Goal: Task Accomplishment & Management: Manage account settings

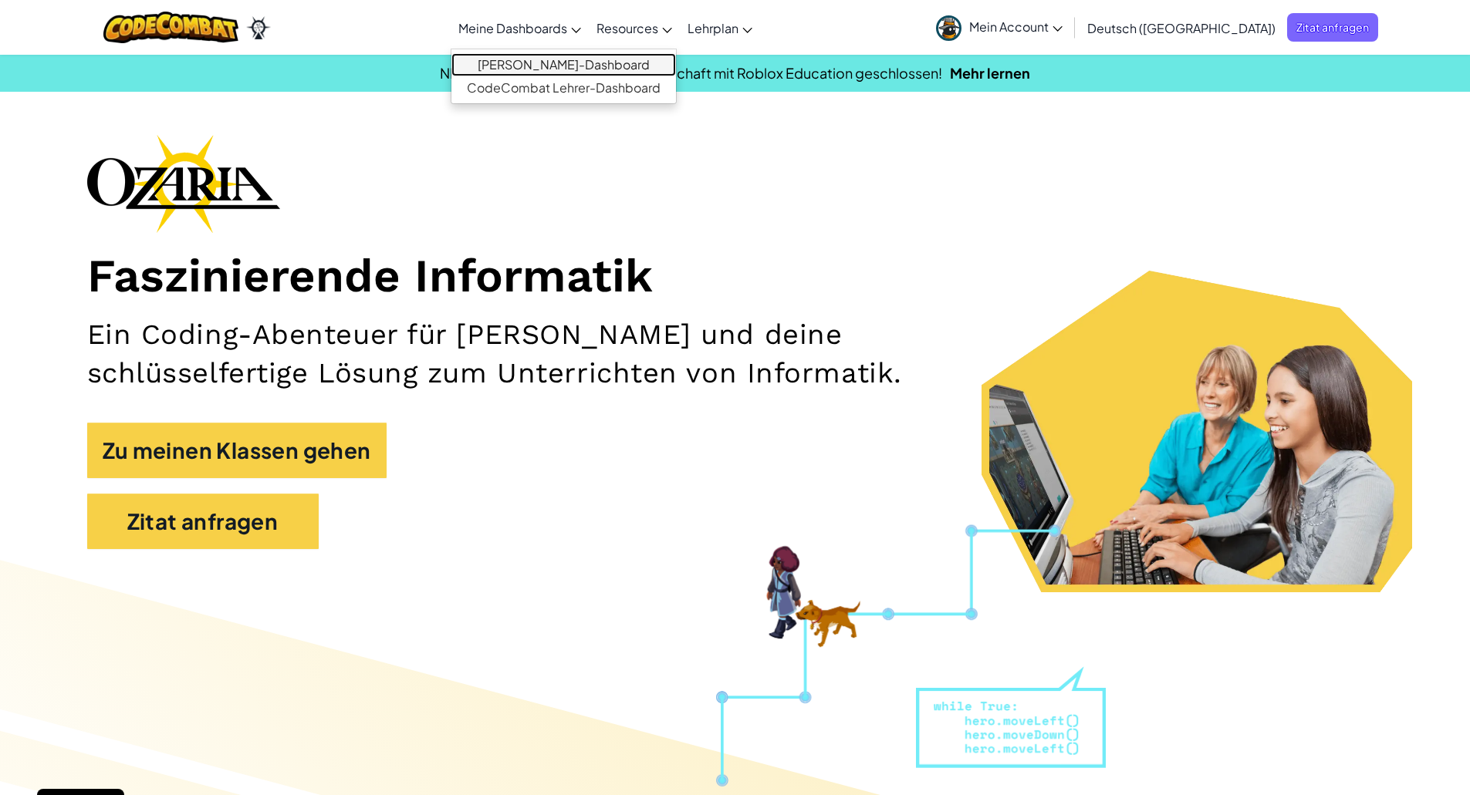
click at [566, 63] on link "[PERSON_NAME]-Dashboard" at bounding box center [563, 64] width 225 height 23
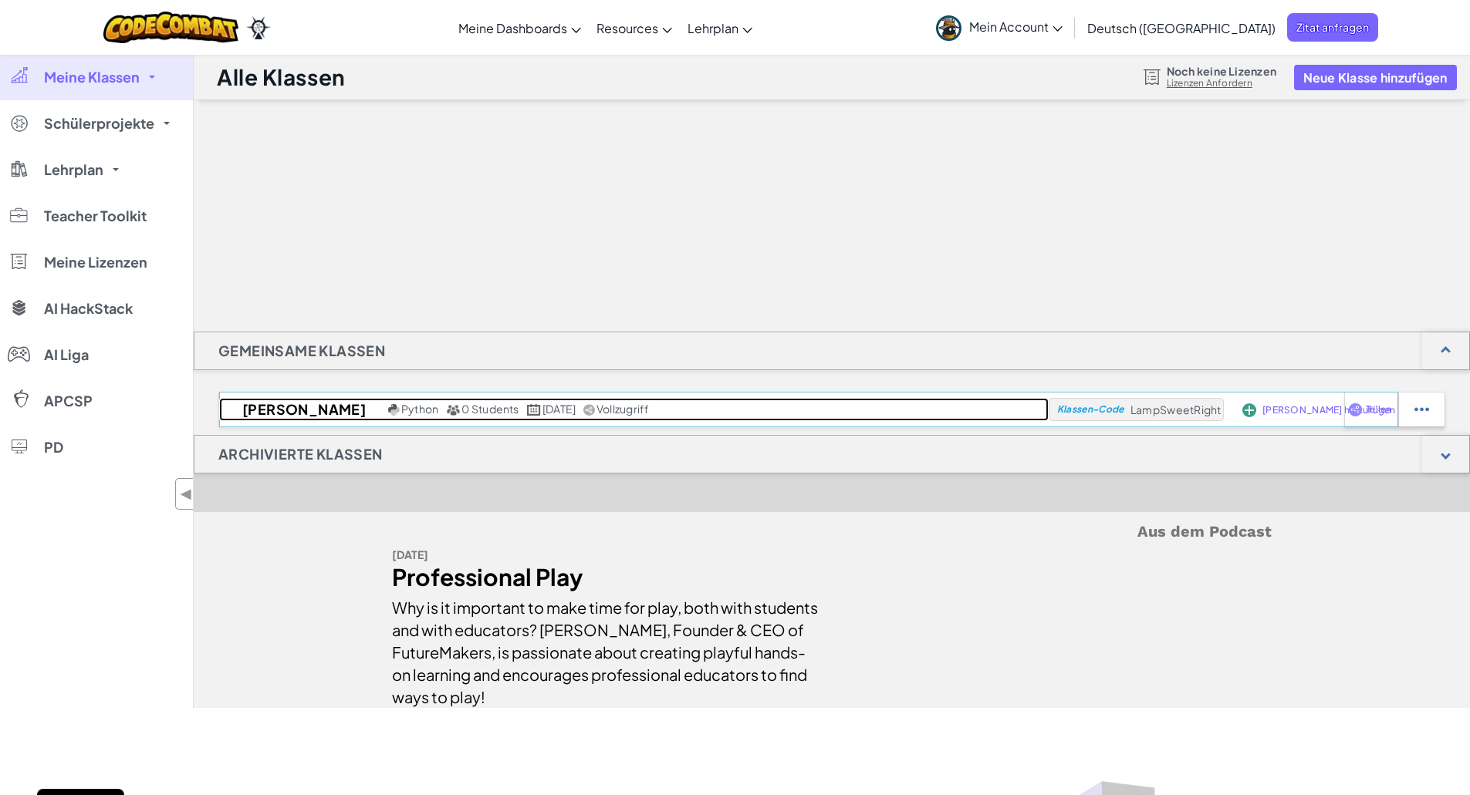
click at [283, 416] on h2 "[PERSON_NAME]" at bounding box center [301, 409] width 165 height 23
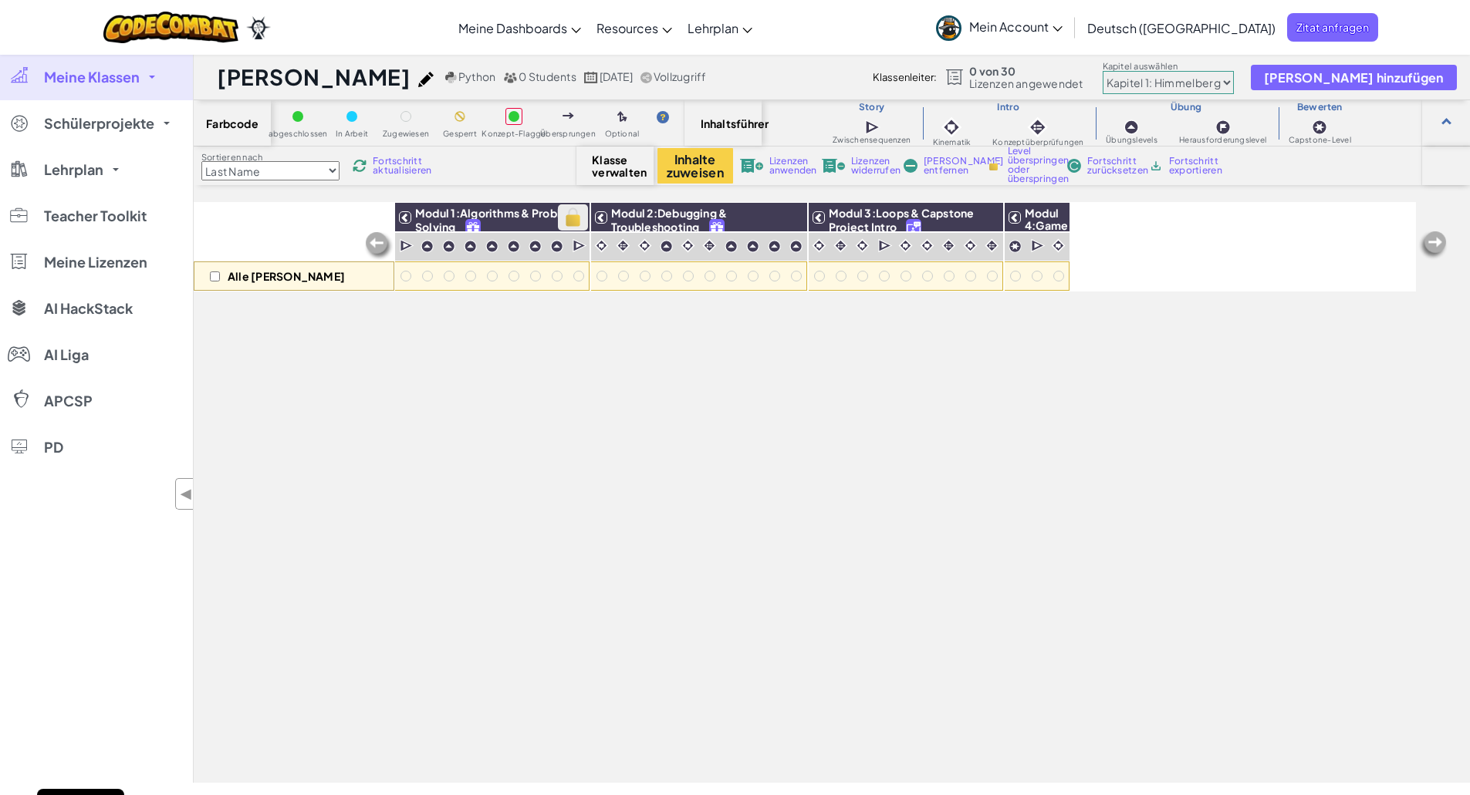
click at [569, 215] on img at bounding box center [572, 217] width 27 height 23
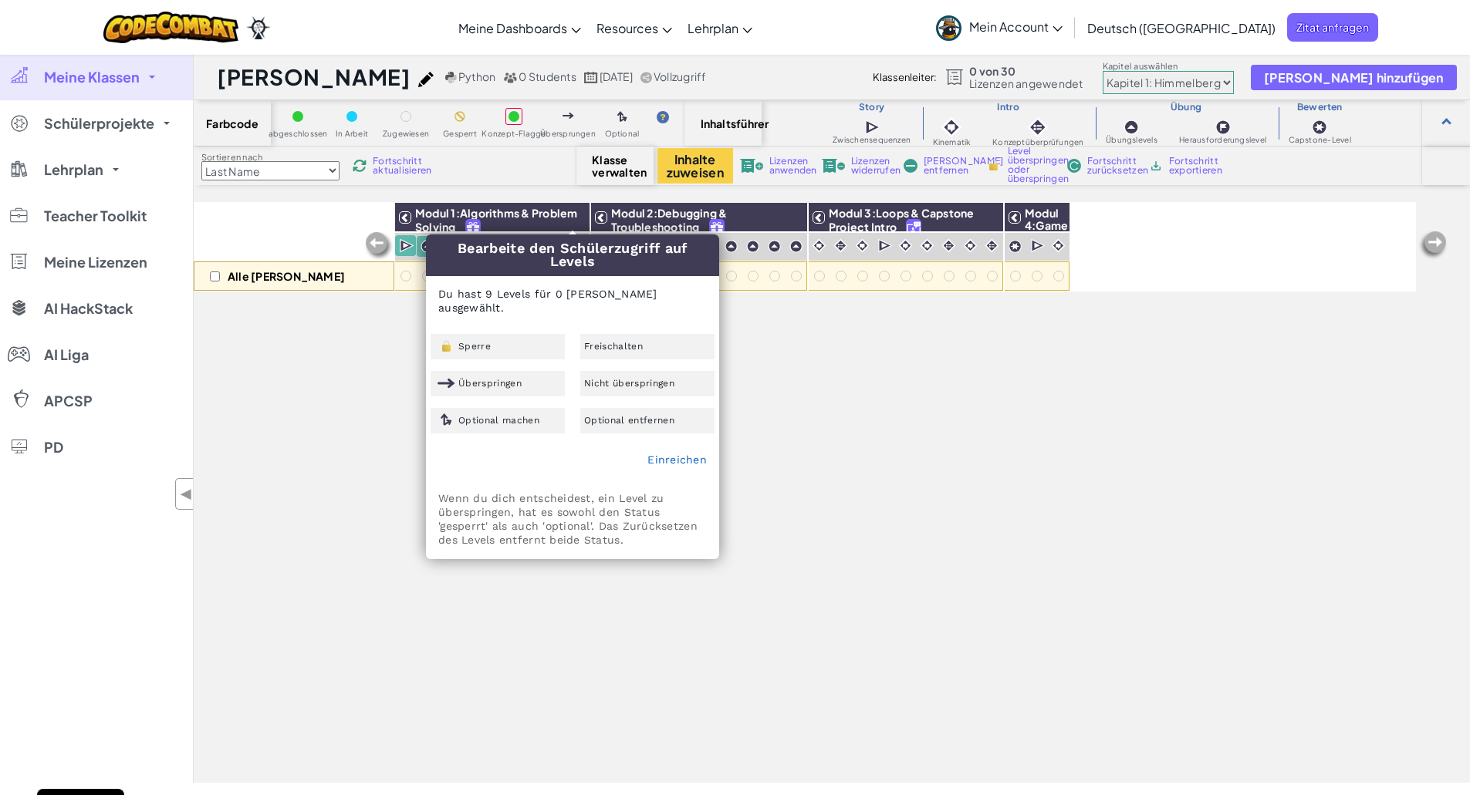
click at [772, 370] on div "Alle [PERSON_NAME] Modul 1:Algorithms & Problem Solving Modul 2:Debugging & Tro…" at bounding box center [805, 407] width 1222 height 718
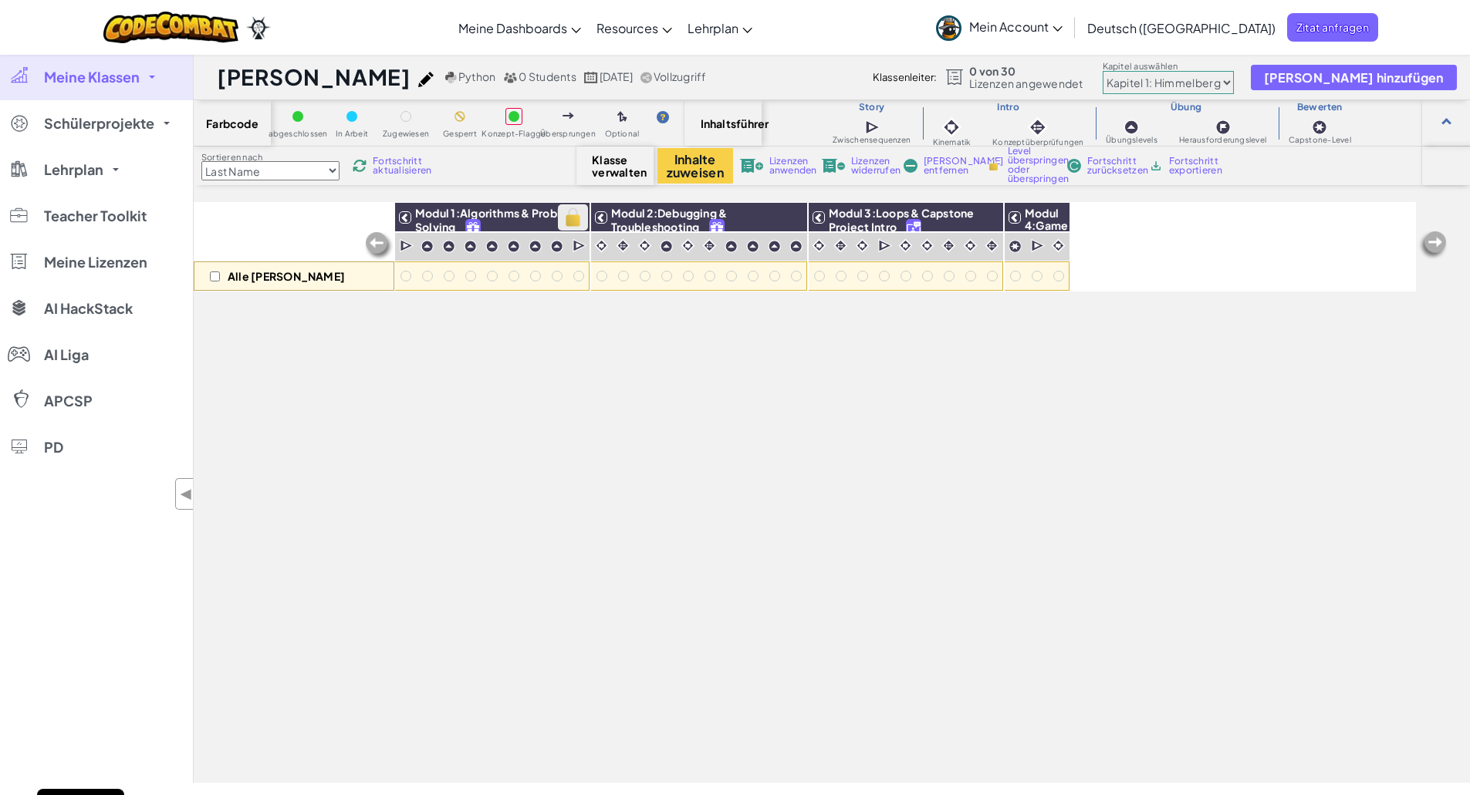
click at [561, 217] on img at bounding box center [572, 217] width 27 height 23
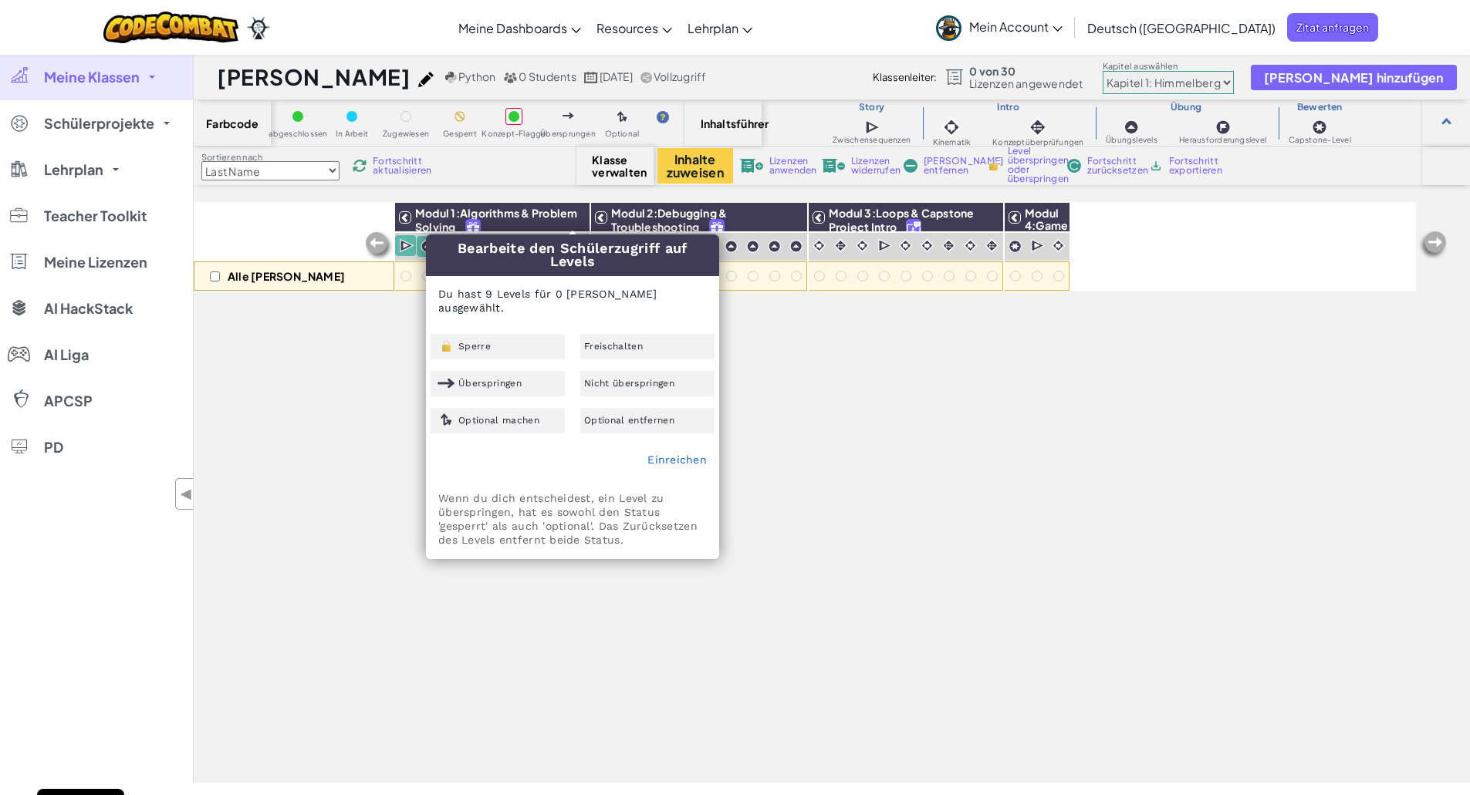
click at [840, 347] on div "Alle [PERSON_NAME] Modul 1:Algorithms & Problem Solving Modul 2:Debugging & Tro…" at bounding box center [805, 407] width 1222 height 718
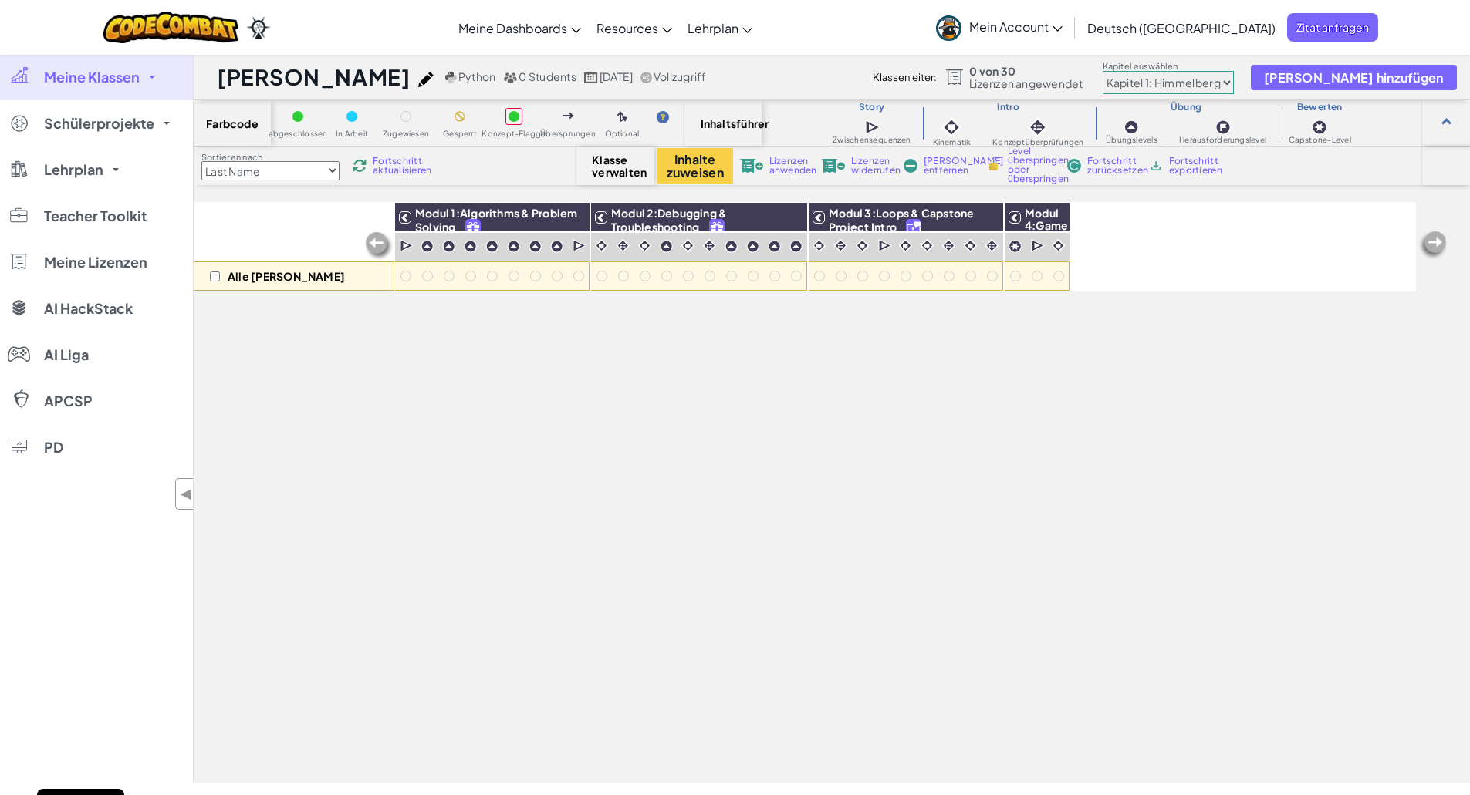
click at [1234, 76] on select "Kapitel 1: Himmelberg Kapitel 2: Die Mondtänzer Kapitel 3: Die Lande des Phönix…" at bounding box center [1168, 82] width 131 height 23
click at [1234, 85] on select "Kapitel 1: Himmelberg Kapitel 2: Die Mondtänzer Kapitel 3: Die Lande des Phönix…" at bounding box center [1168, 82] width 131 height 23
click at [101, 93] on link "Meine Klassen" at bounding box center [96, 77] width 193 height 46
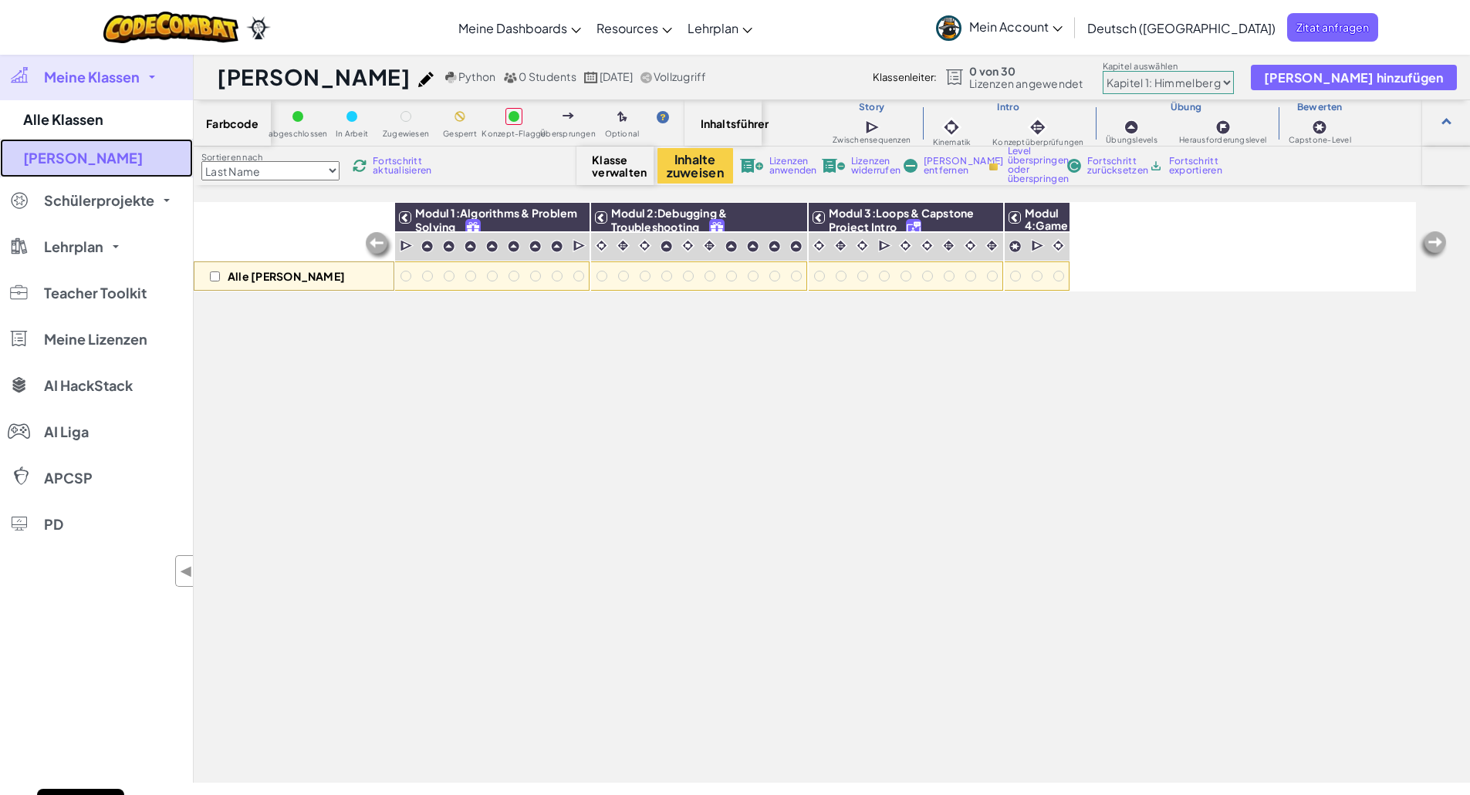
click at [89, 152] on link "[PERSON_NAME]" at bounding box center [96, 158] width 193 height 39
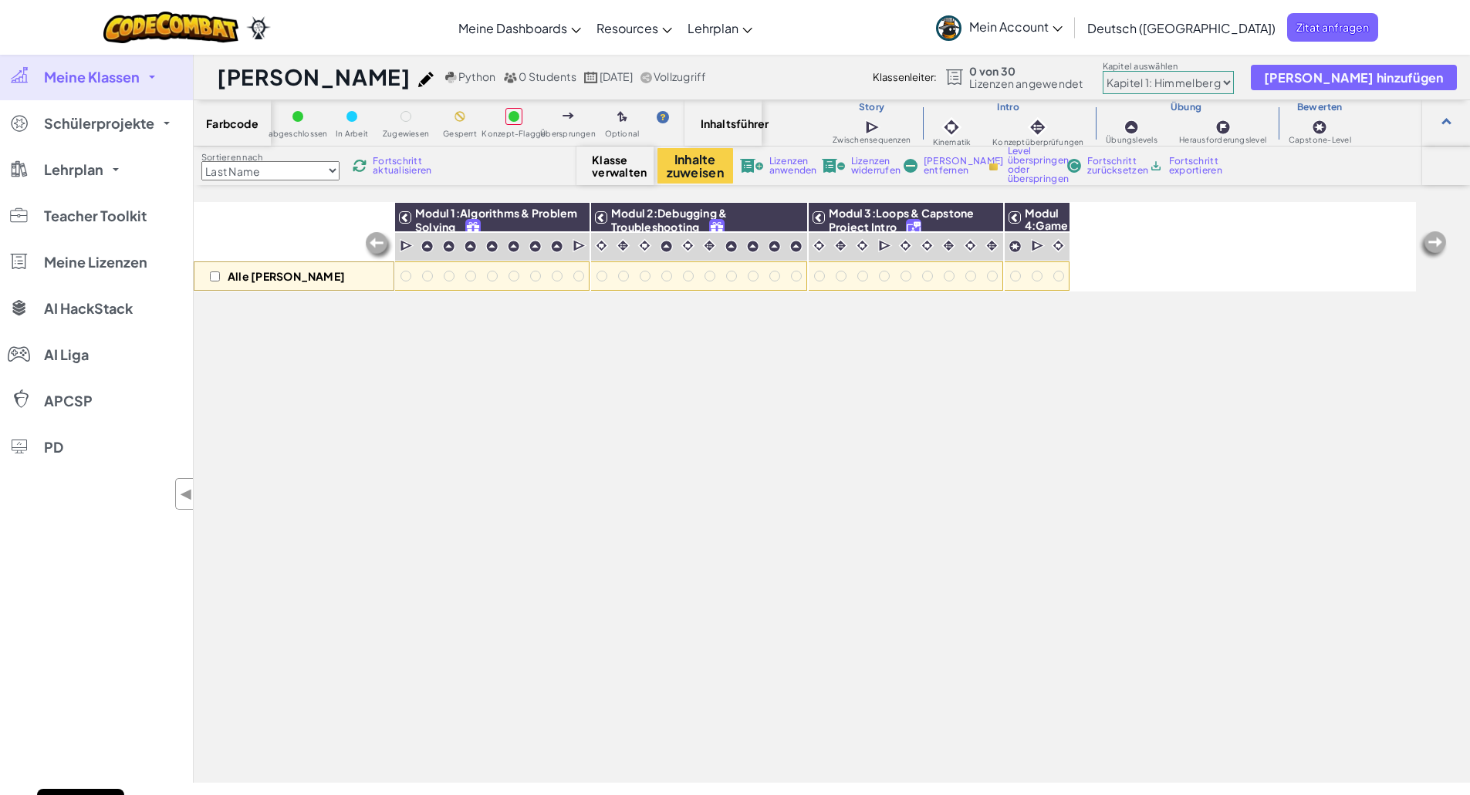
click at [1058, 31] on span "Mein Account" at bounding box center [1015, 27] width 93 height 16
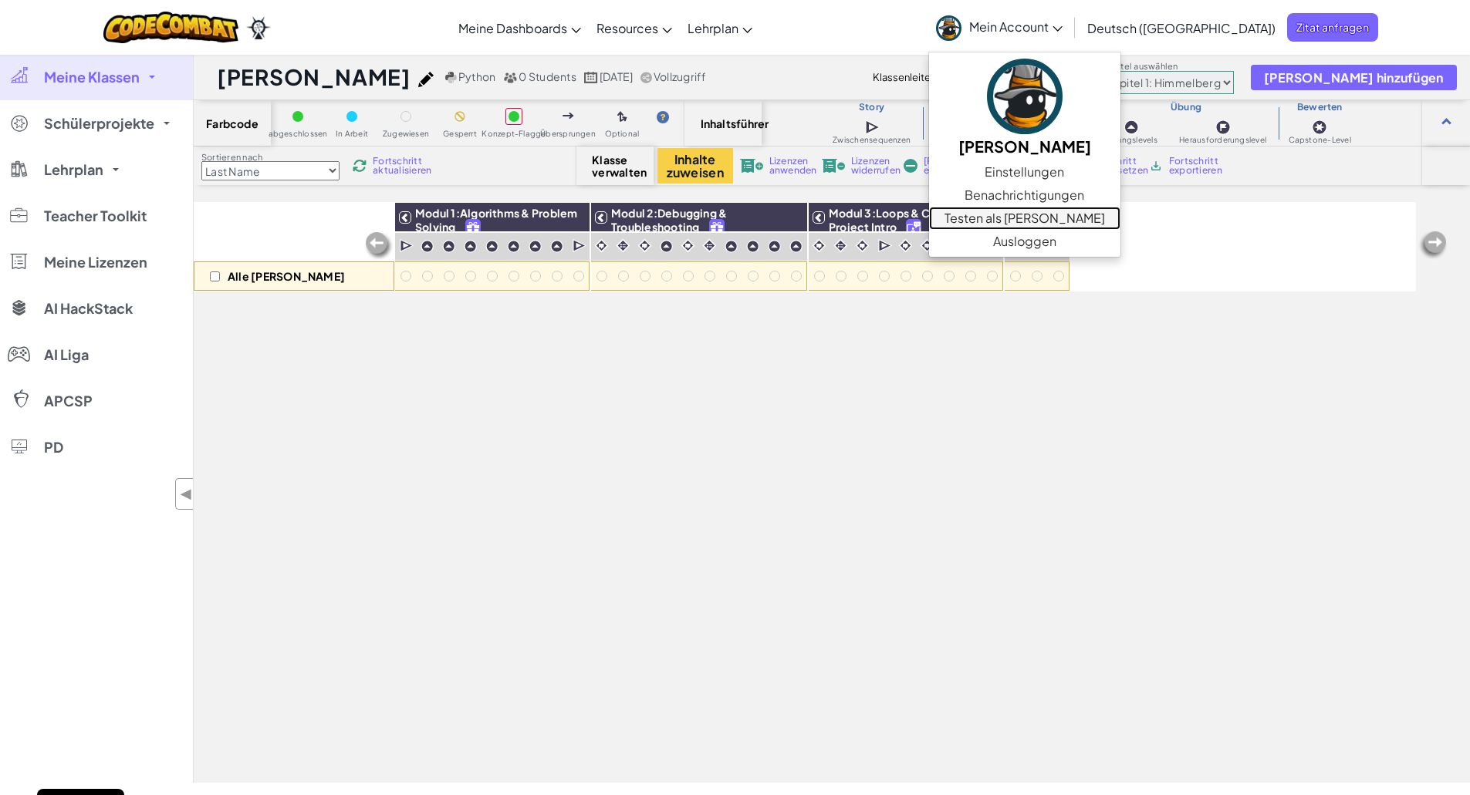
click at [1042, 218] on link "Testen als [PERSON_NAME]" at bounding box center [1024, 218] width 191 height 23
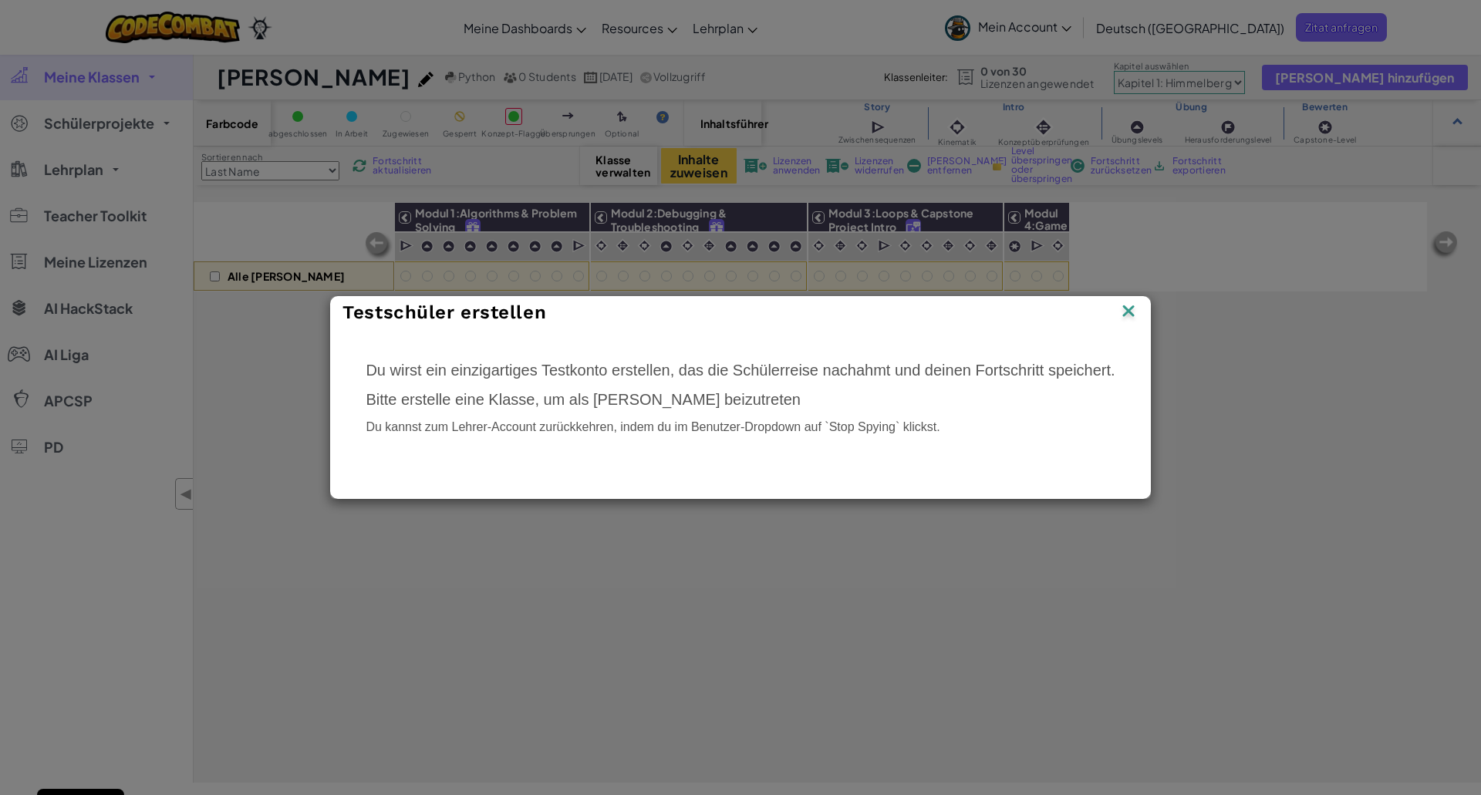
click at [1126, 307] on img at bounding box center [1129, 312] width 20 height 23
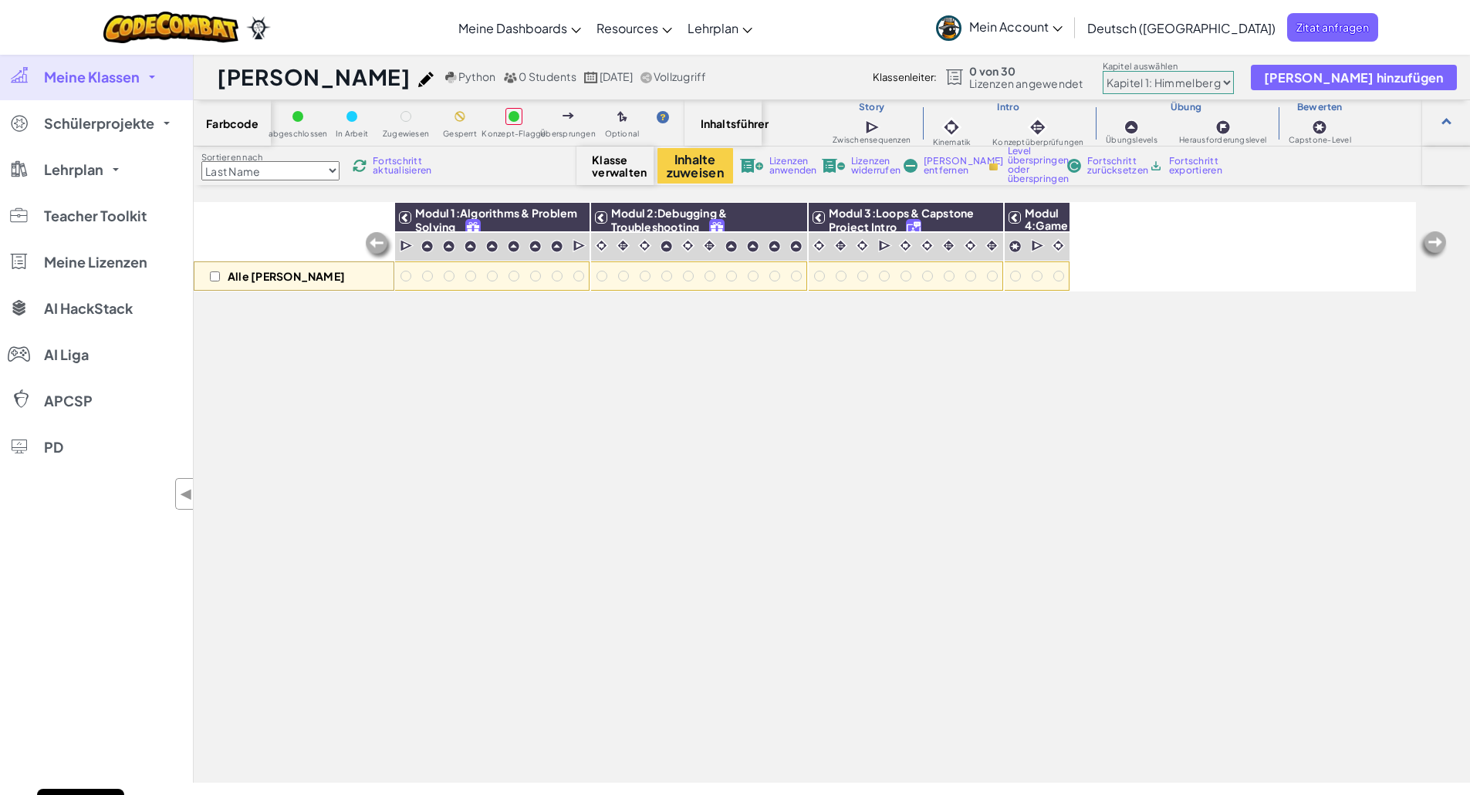
click at [1062, 34] on span "Mein Account" at bounding box center [1015, 27] width 93 height 16
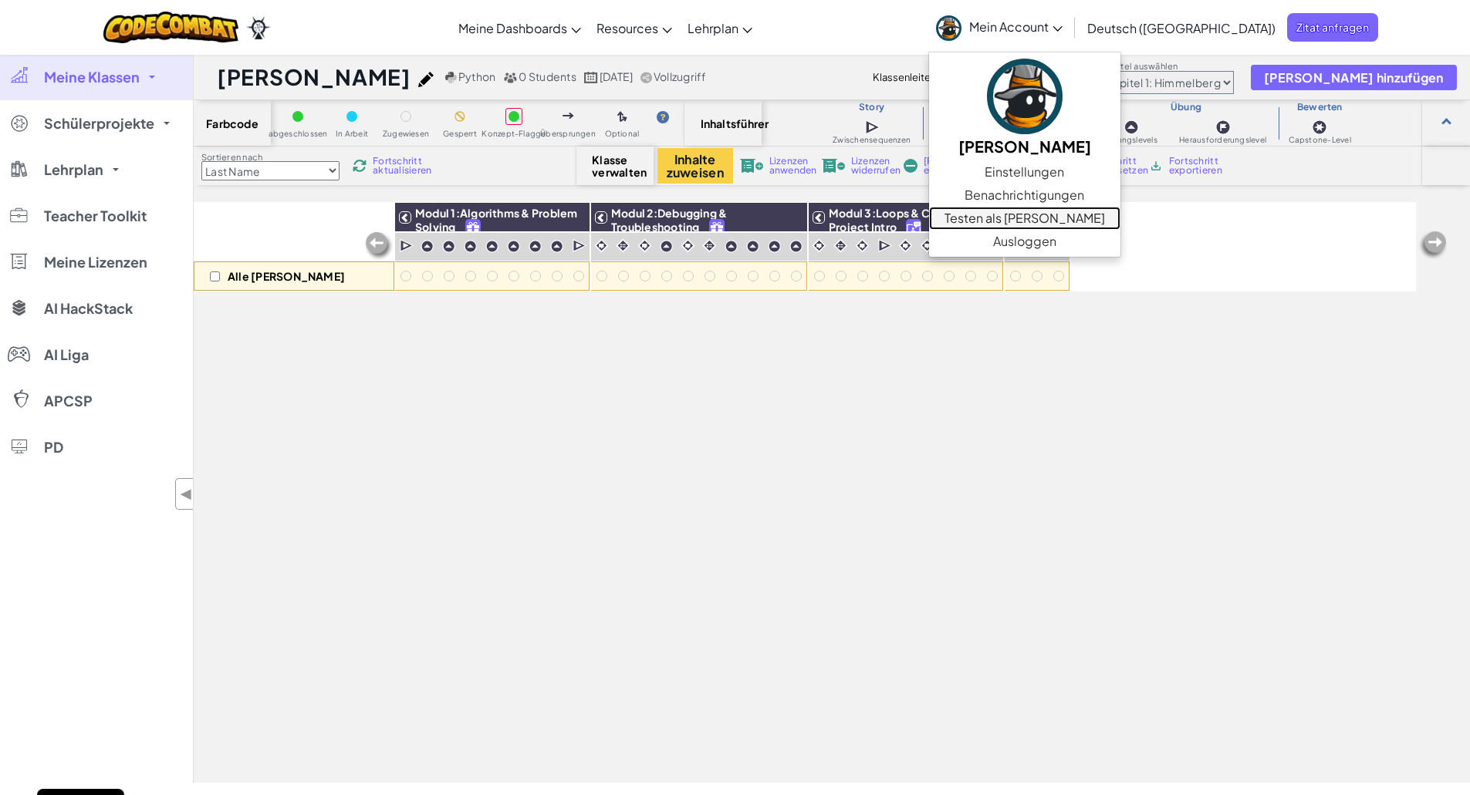
click at [1064, 210] on link "Testen als [PERSON_NAME]" at bounding box center [1024, 218] width 191 height 23
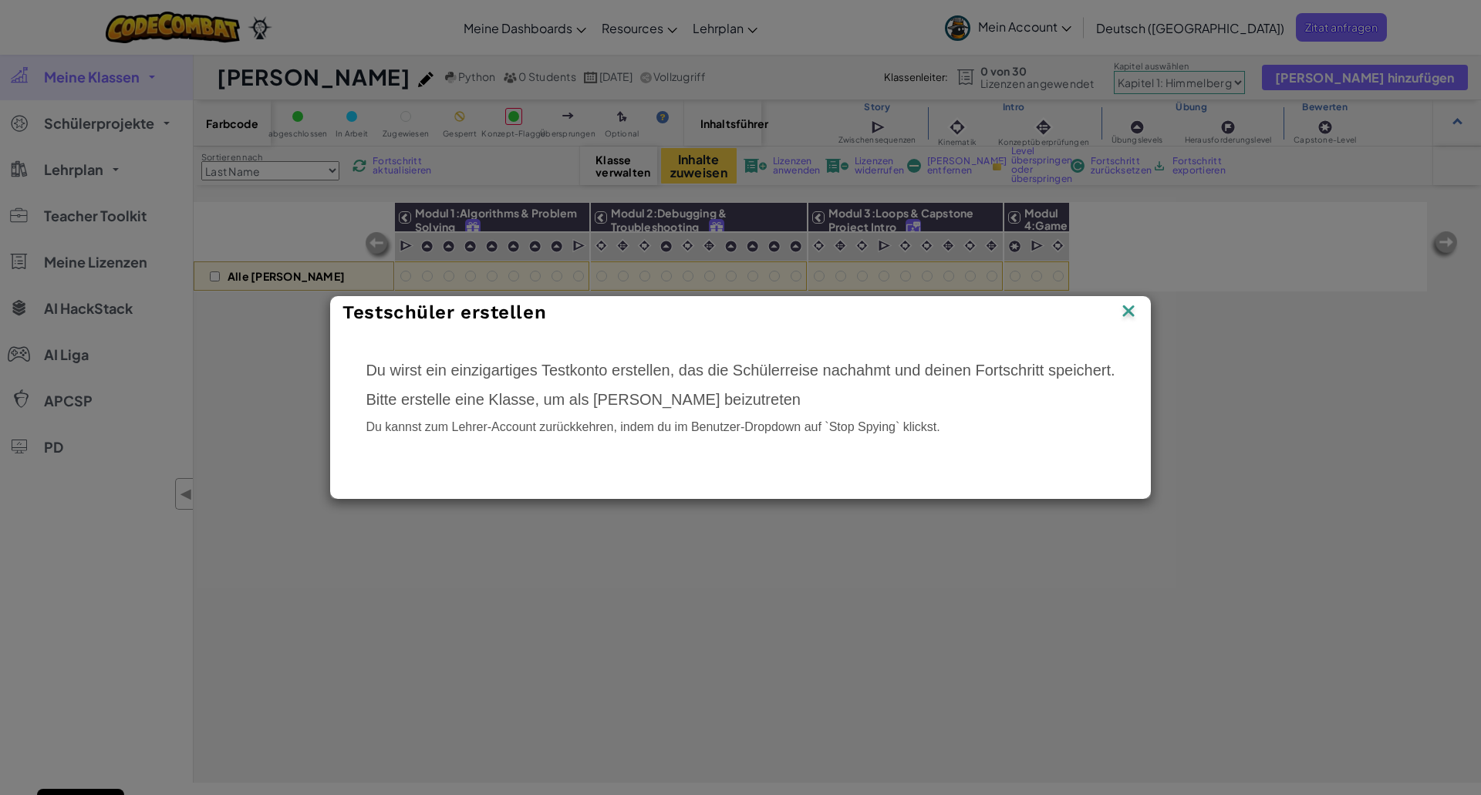
click at [520, 417] on div "Du wirst ein einzigartiges Testkonto erstellen, das die Schülerreise nachahmt u…" at bounding box center [740, 402] width 780 height 116
click at [1136, 308] on img at bounding box center [1129, 312] width 20 height 23
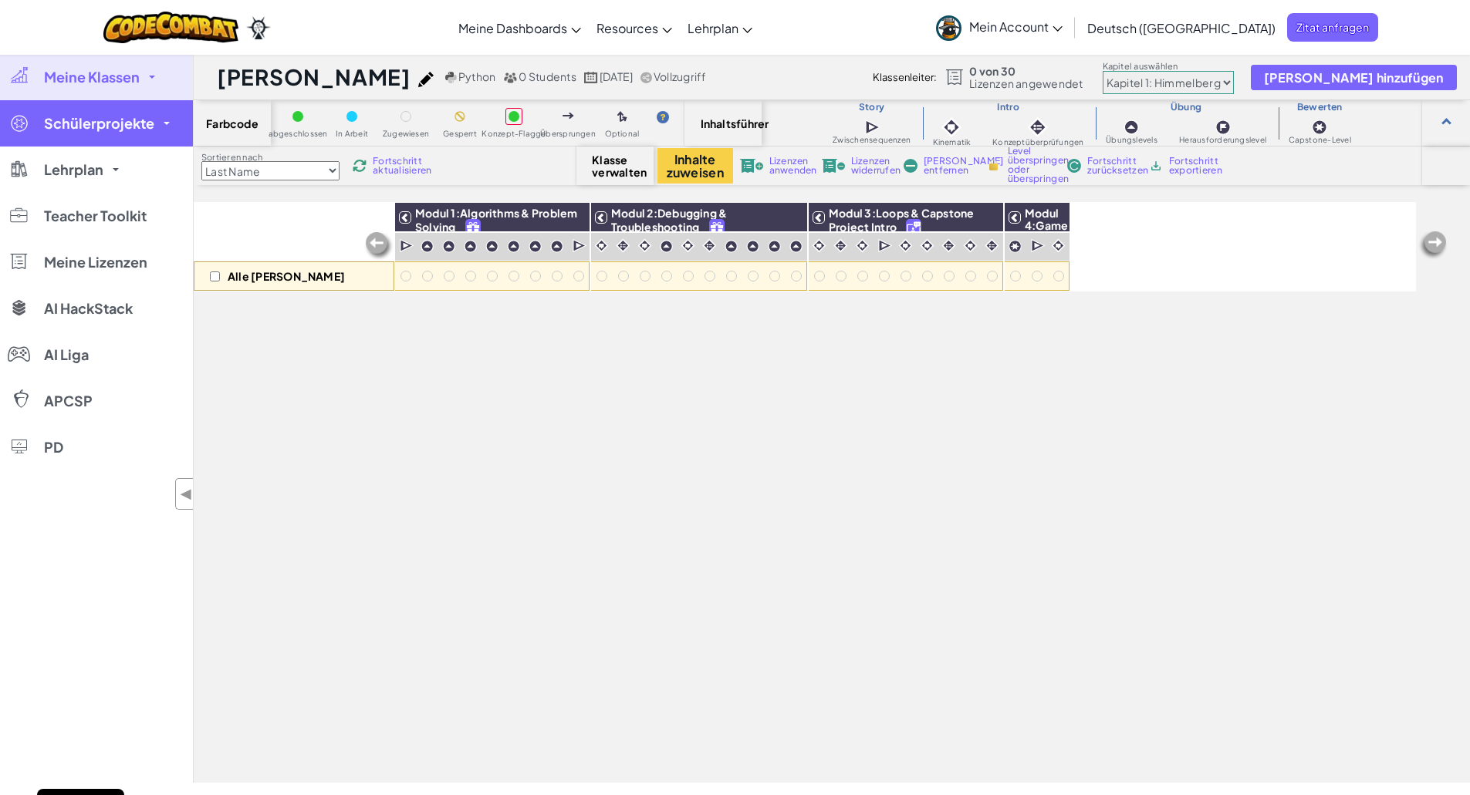
click at [115, 120] on span "Schülerprojekte" at bounding box center [99, 124] width 110 height 14
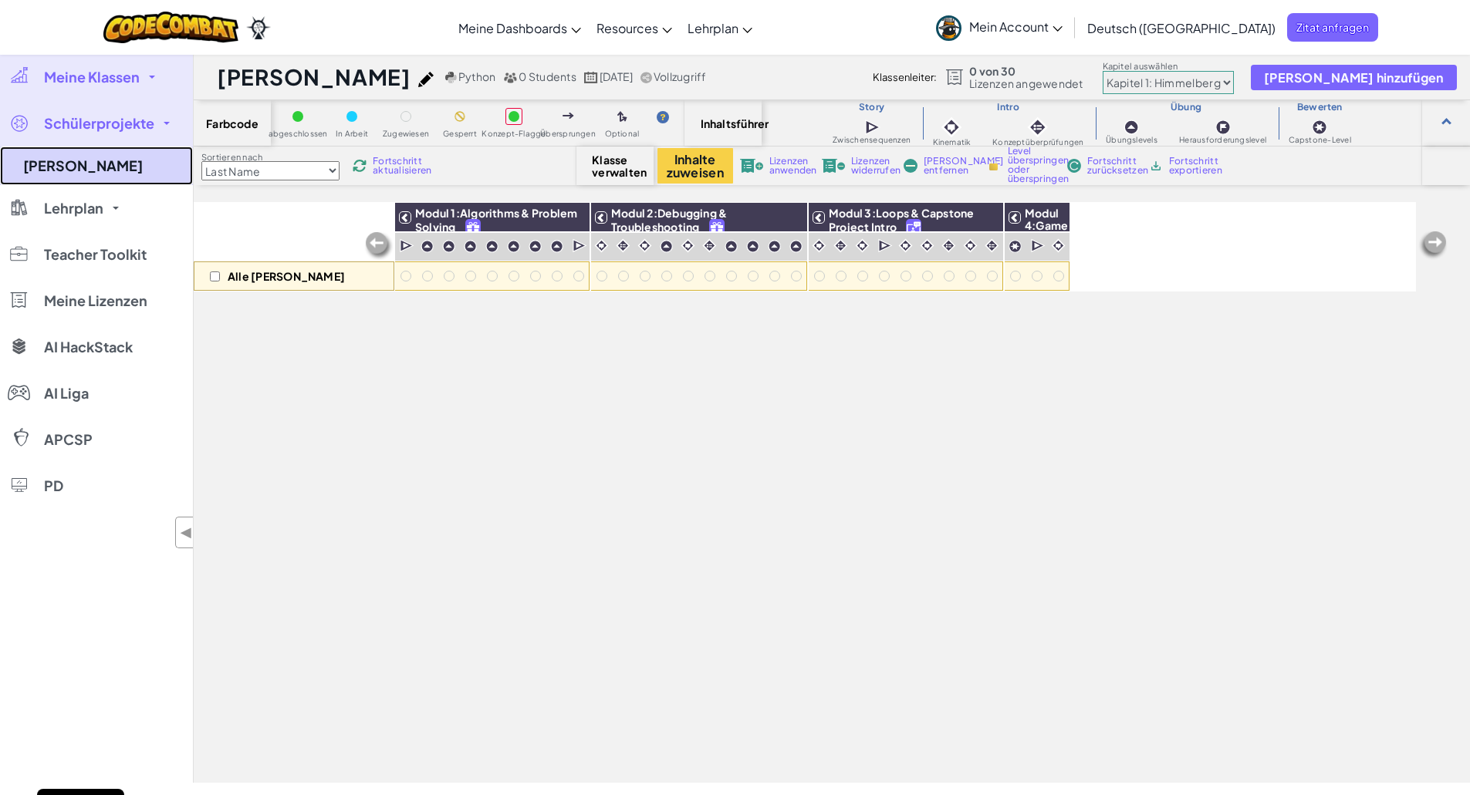
click at [107, 169] on link "[PERSON_NAME]" at bounding box center [96, 166] width 193 height 39
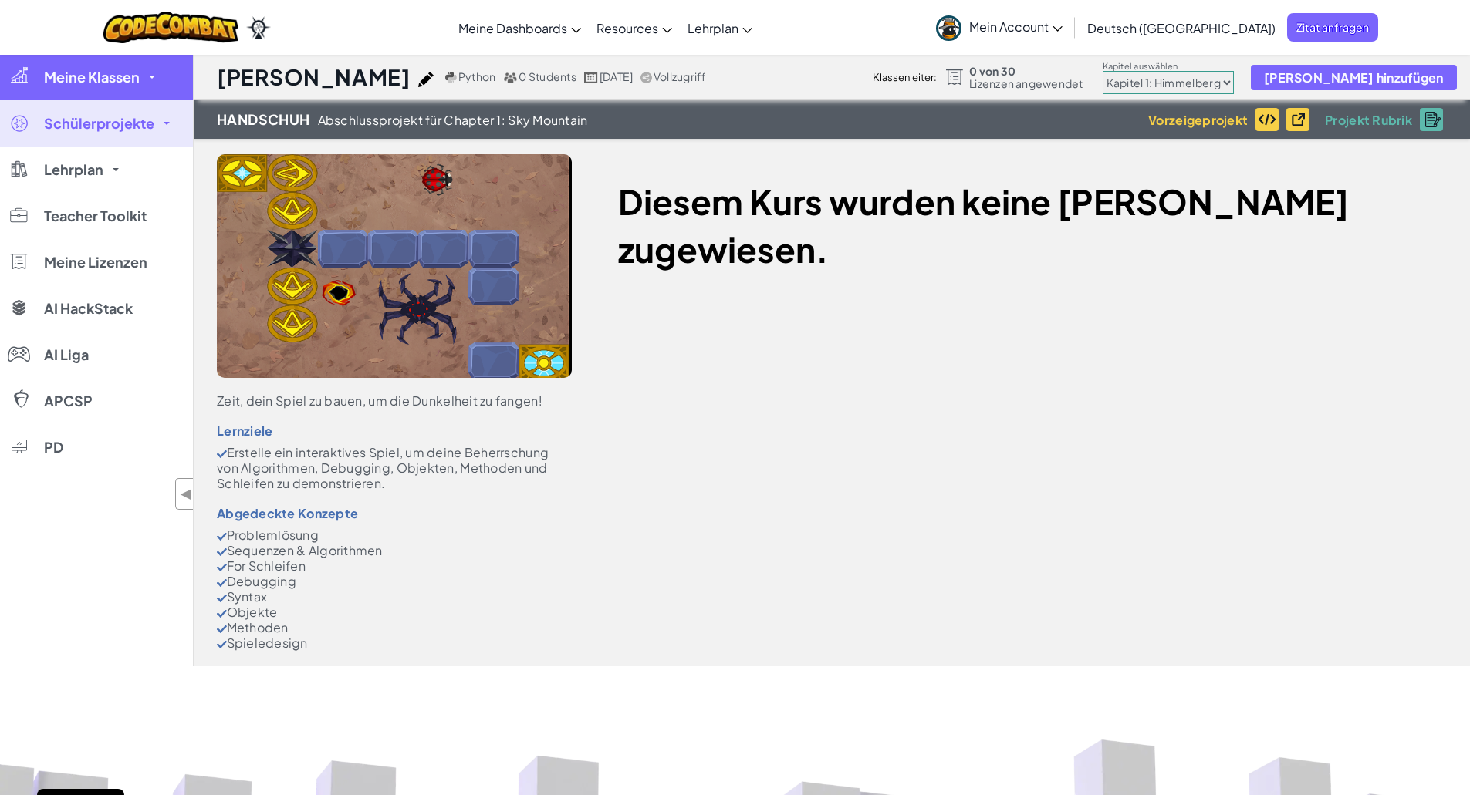
click at [107, 96] on link "Meine Klassen" at bounding box center [96, 77] width 193 height 46
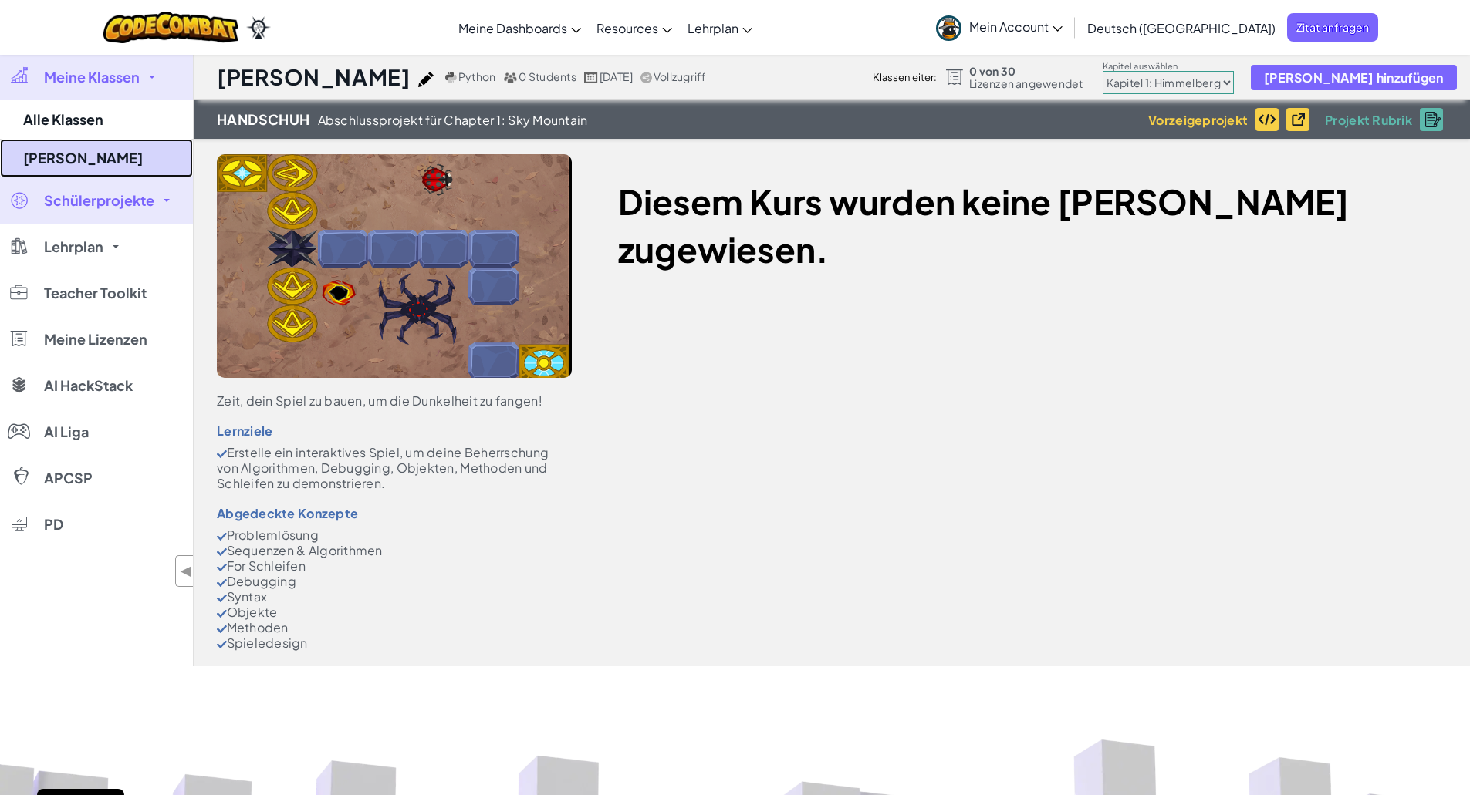
click at [107, 143] on link "[PERSON_NAME]" at bounding box center [96, 158] width 193 height 39
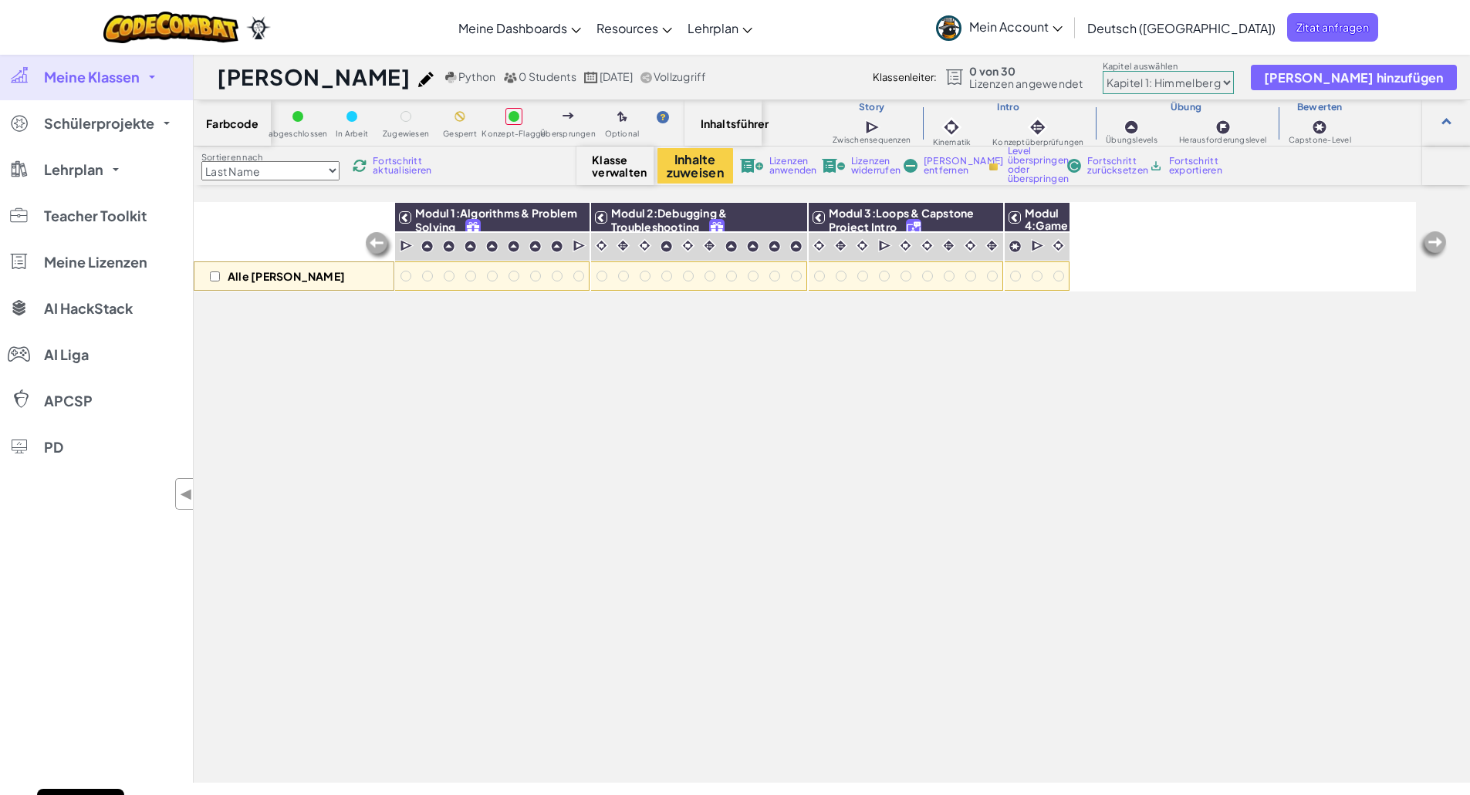
click at [1430, 240] on img at bounding box center [1432, 245] width 31 height 31
click at [1434, 241] on img at bounding box center [1432, 245] width 31 height 31
click at [688, 166] on button "Inhalte zuweisen" at bounding box center [695, 165] width 76 height 35
click at [1390, 79] on span "[PERSON_NAME] hinzufügen" at bounding box center [1353, 77] width 179 height 13
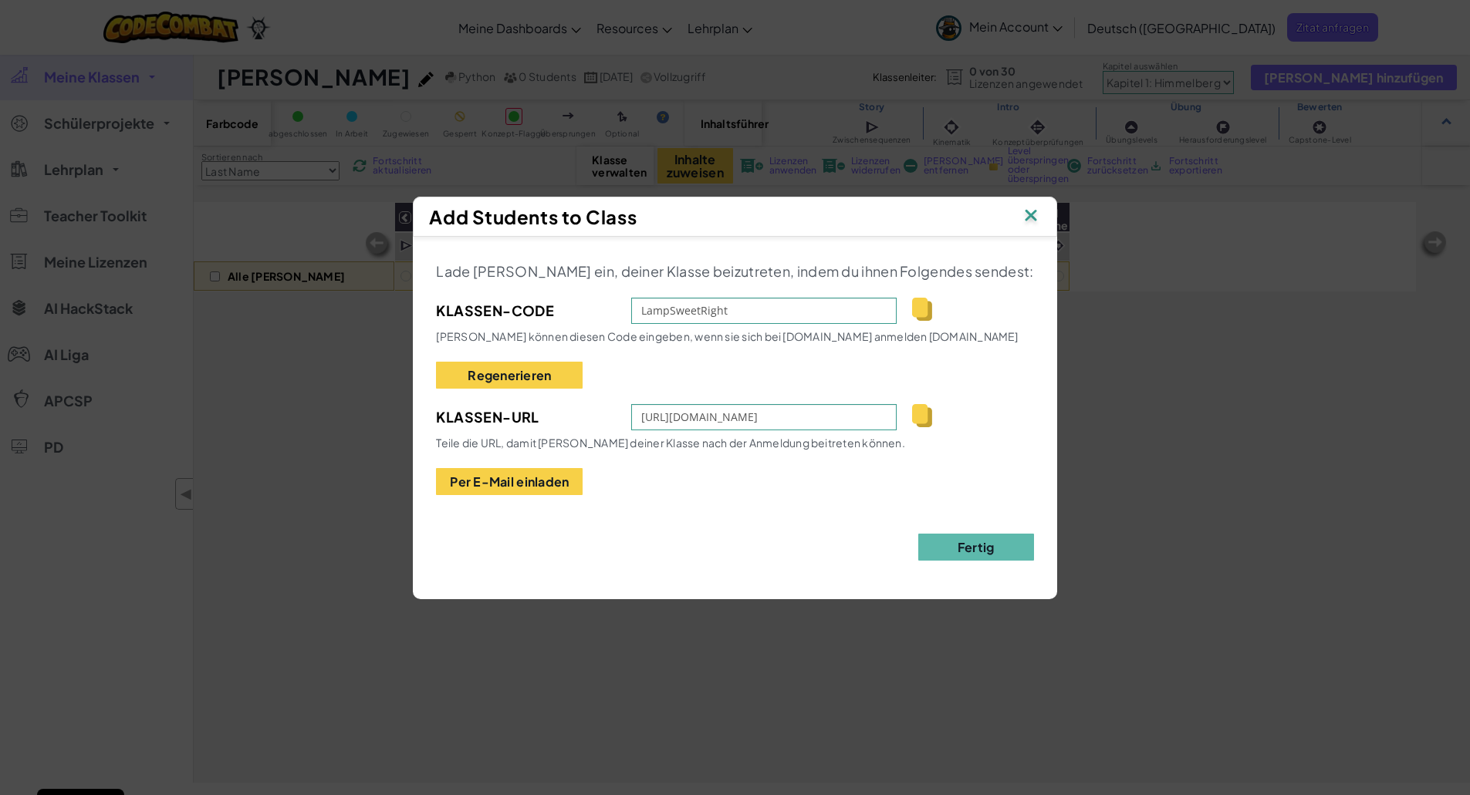
click at [931, 306] on img at bounding box center [921, 309] width 19 height 23
click at [1021, 214] on img at bounding box center [1031, 216] width 20 height 23
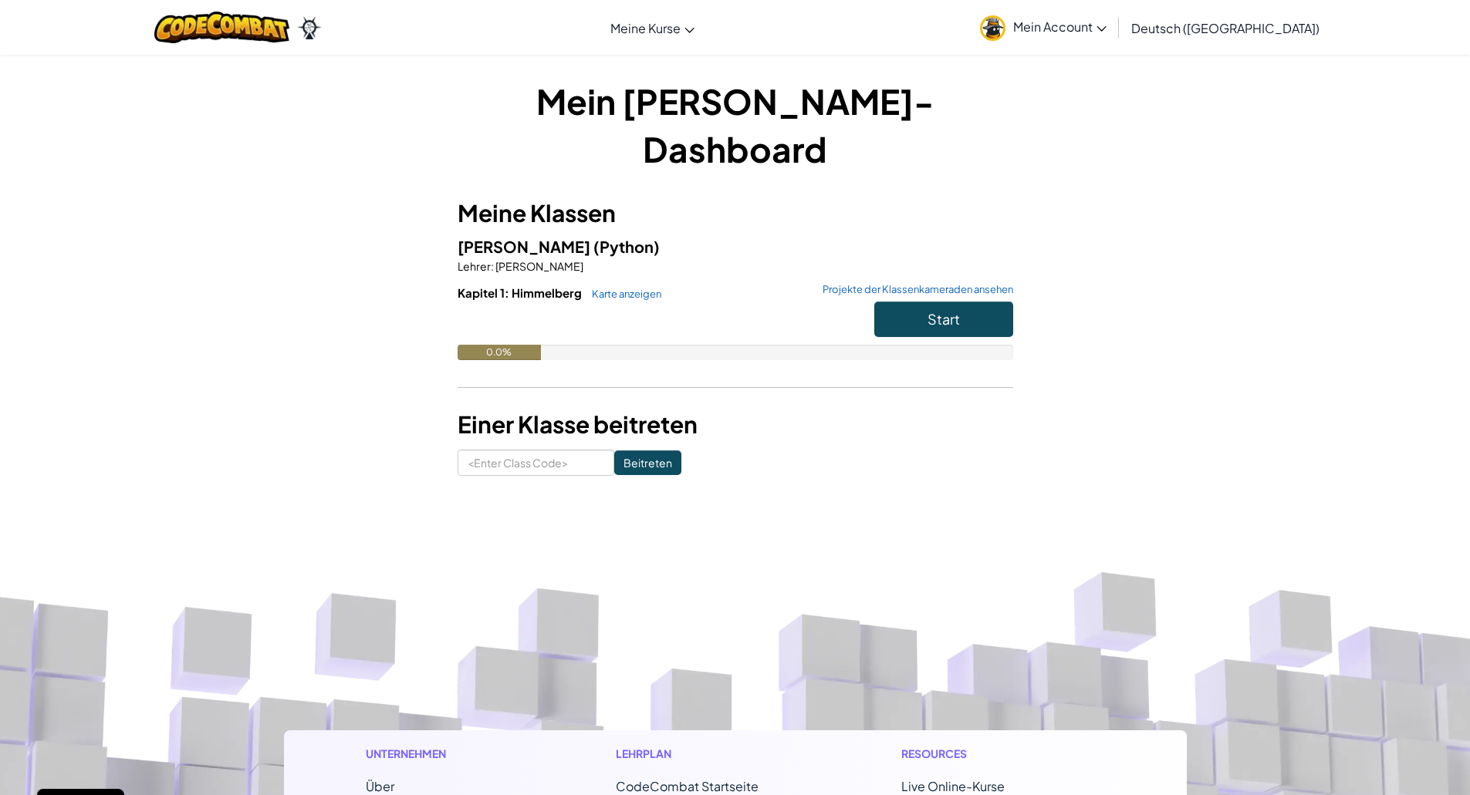
click at [1005, 26] on img at bounding box center [992, 27] width 25 height 25
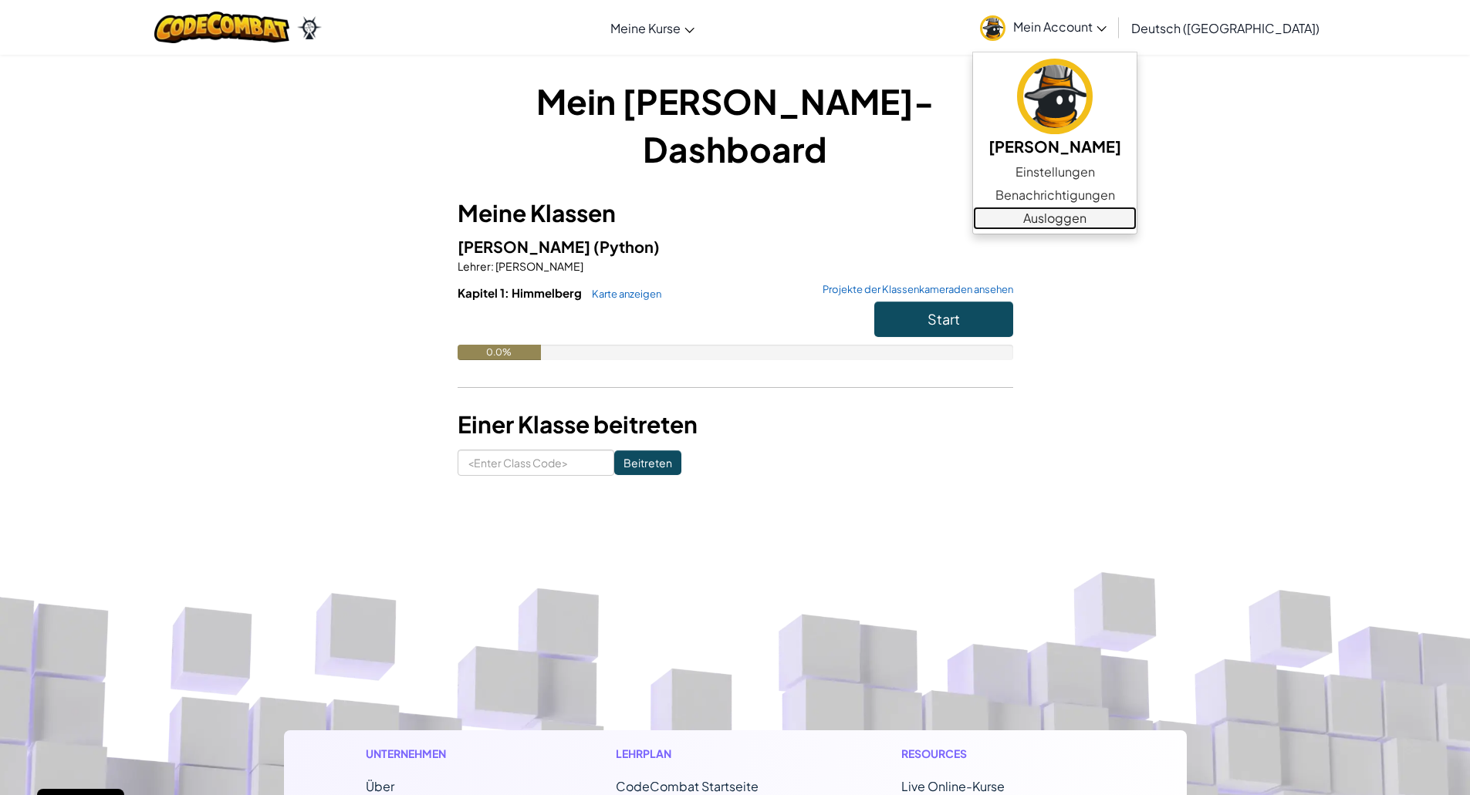
click at [1093, 221] on link "Ausloggen" at bounding box center [1055, 218] width 164 height 23
